Goal: Information Seeking & Learning: Find specific page/section

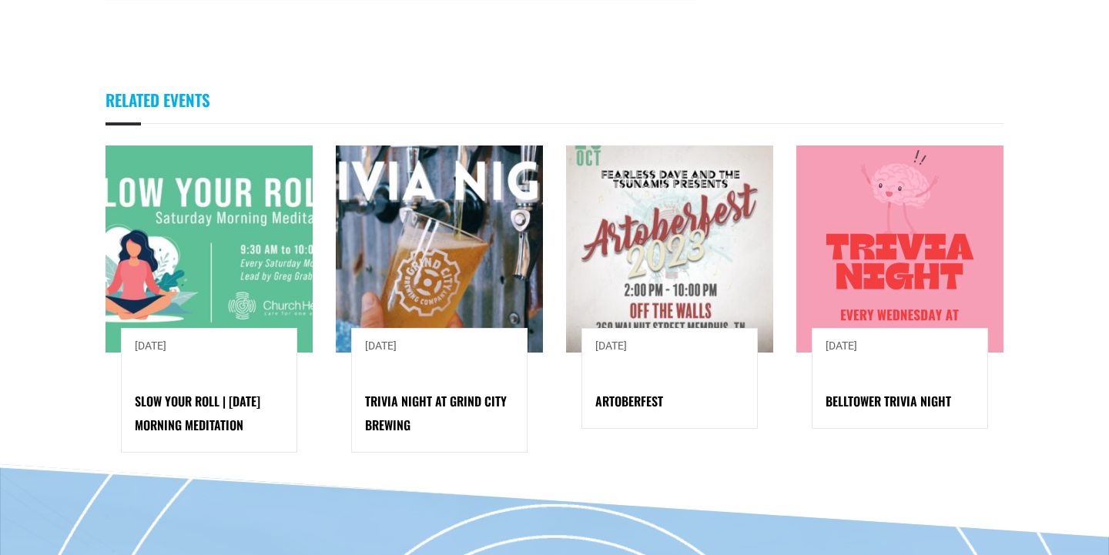
scroll to position [1211, 0]
click at [206, 253] on img at bounding box center [208, 248] width 207 height 207
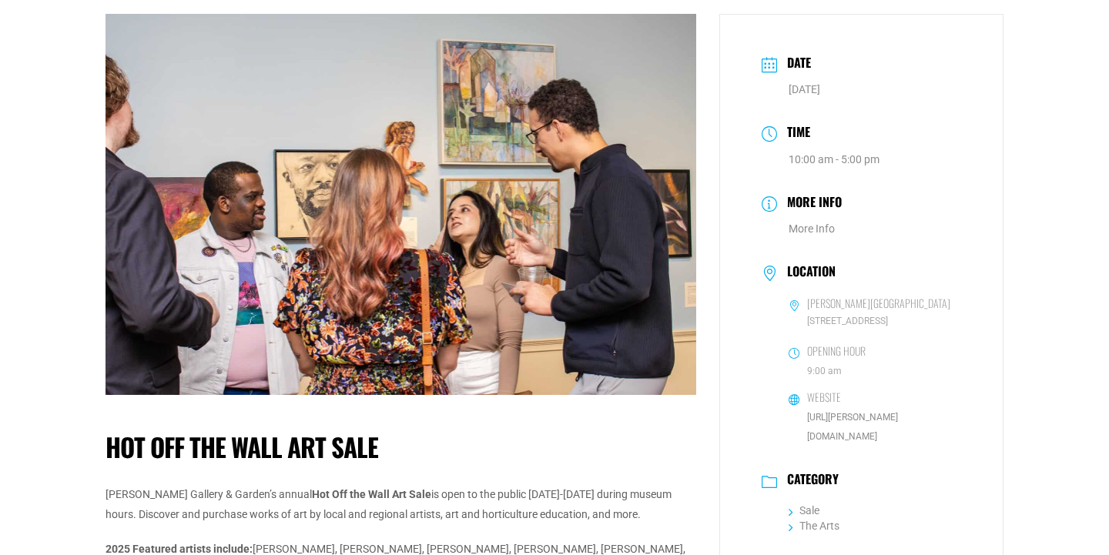
scroll to position [96, 0]
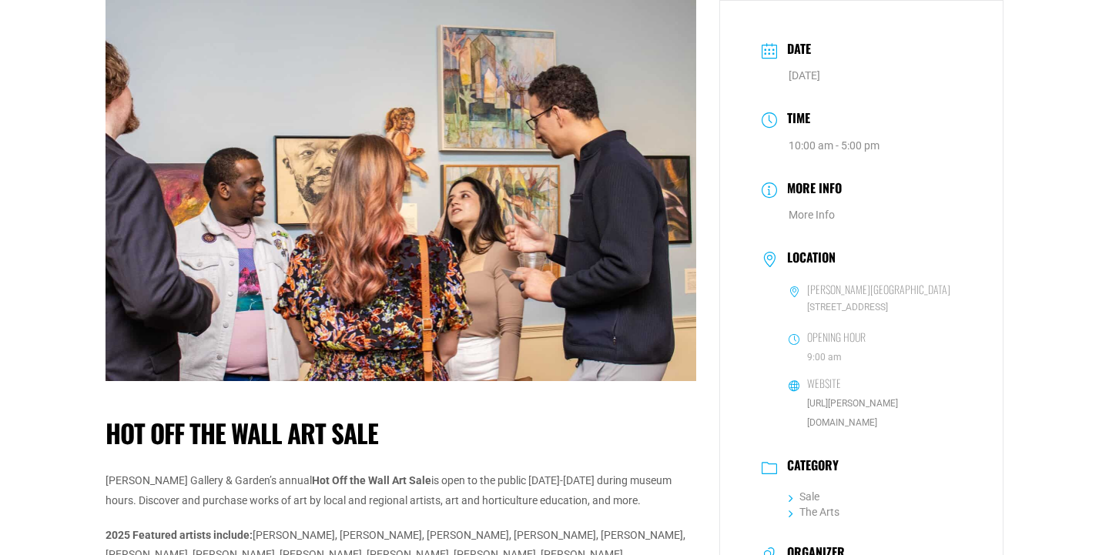
click at [771, 259] on icon at bounding box center [769, 258] width 15 height 11
click at [797, 259] on h3 "Location" at bounding box center [807, 259] width 56 height 18
click at [812, 387] on h6 "Website" at bounding box center [824, 384] width 34 height 14
click at [818, 401] on link "http://dixon.org" at bounding box center [852, 413] width 91 height 30
